Goal: Information Seeking & Learning: Understand process/instructions

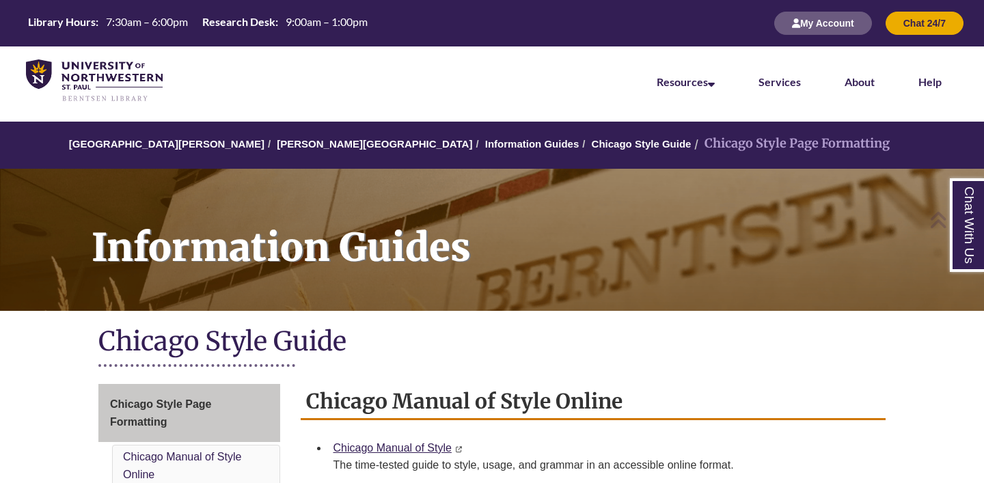
scroll to position [626, 0]
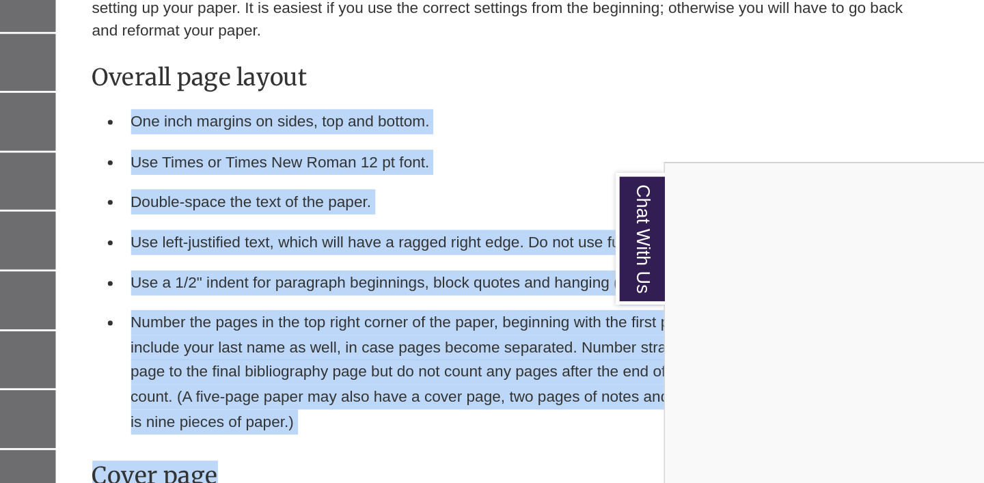
drag, startPoint x: 338, startPoint y: 105, endPoint x: 472, endPoint y: 348, distance: 277.5
click at [466, 345] on div "Chat With Us" at bounding box center [492, 241] width 984 height 483
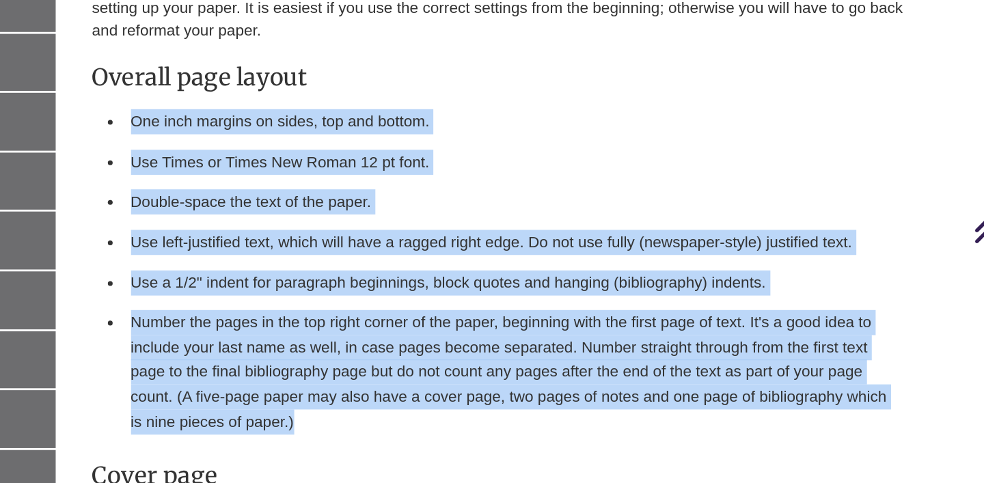
drag, startPoint x: 336, startPoint y: 116, endPoint x: 463, endPoint y: 337, distance: 254.5
click at [463, 337] on ul "One inch margins on sides, top and bottom. Use Times or Times New Roman 12 pt f…" at bounding box center [593, 248] width 575 height 241
copy ul "One inch margins on sides, top and bottom. Use Times or Times New Roman 12 pt f…"
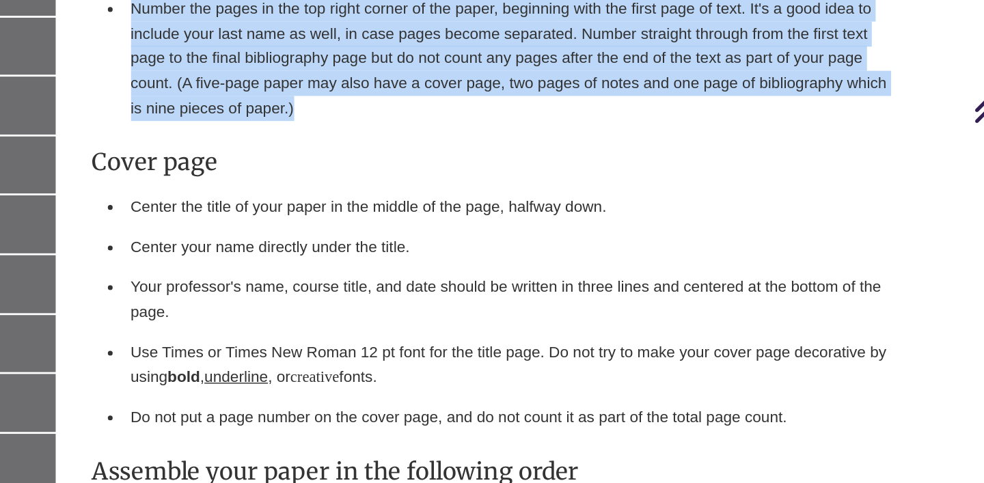
scroll to position [768, 0]
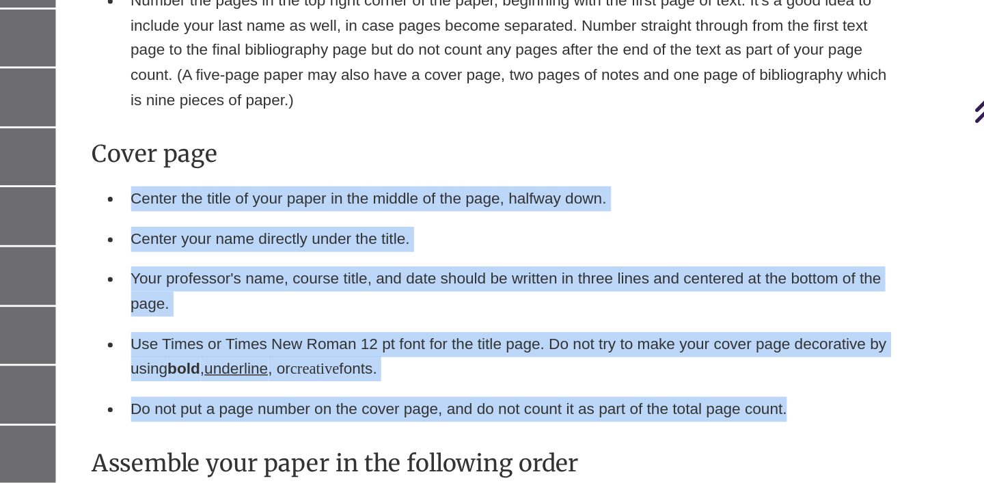
drag, startPoint x: 334, startPoint y: 250, endPoint x: 822, endPoint y: 399, distance: 509.7
click at [822, 399] on ul "Center the title of your paper in the middle of the page, halfway down. Center …" at bounding box center [593, 355] width 575 height 177
copy ul "Center the title of your paper in the middle of the page, halfway down. Center …"
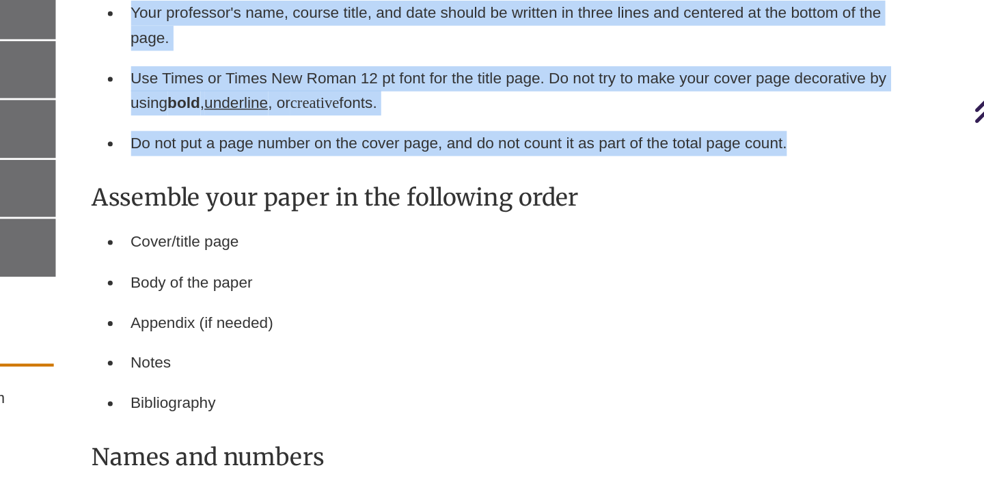
scroll to position [978, 0]
